Goal: Task Accomplishment & Management: Manage account settings

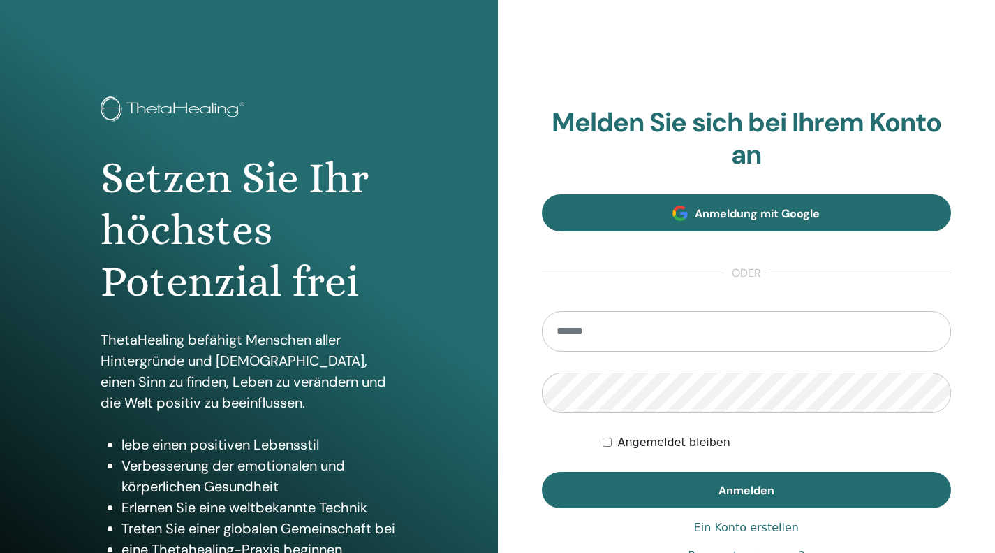
type input "**********"
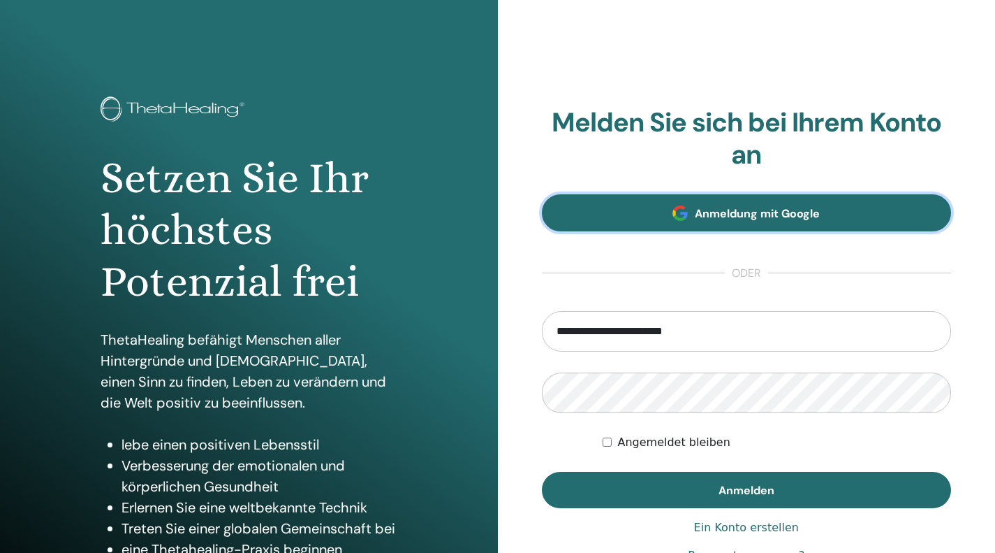
click at [760, 212] on span "Anmeldung mit Google" at bounding box center [757, 213] width 125 height 15
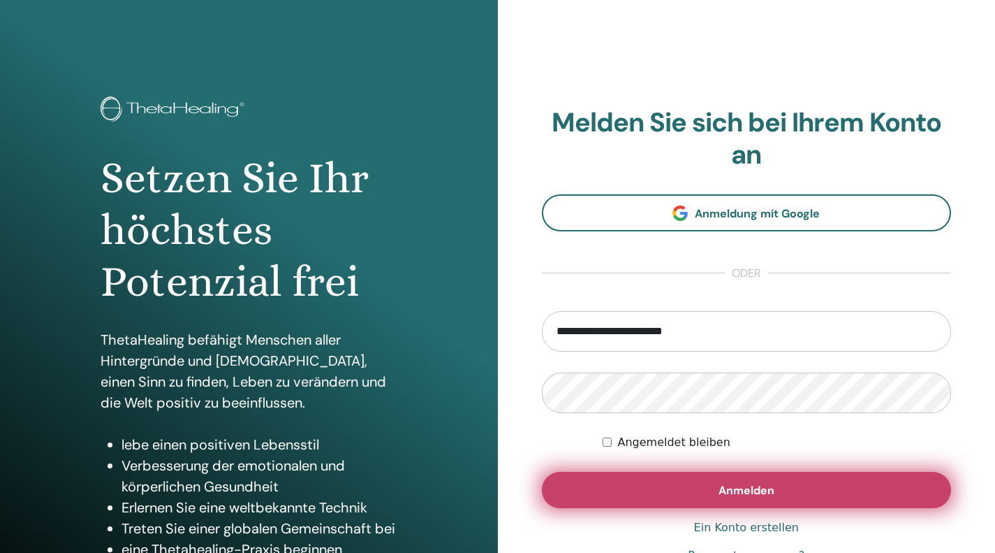
click at [722, 490] on span "Anmelden" at bounding box center [747, 490] width 56 height 15
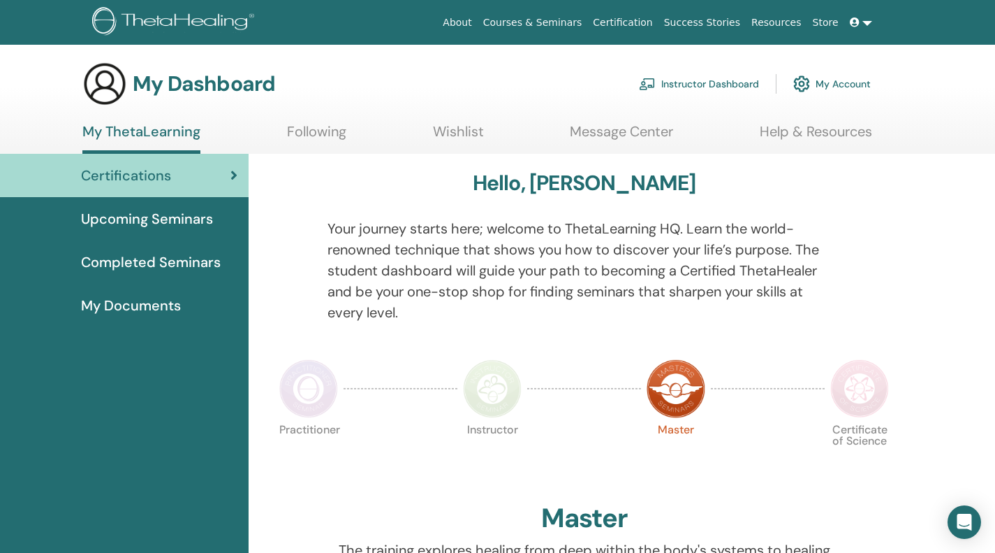
click at [136, 20] on img at bounding box center [175, 22] width 167 height 31
